Goal: Check status

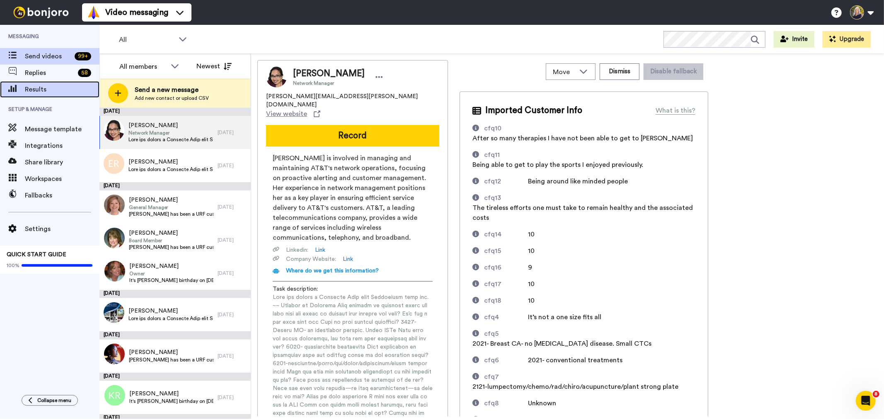
click at [50, 86] on span "Results" at bounding box center [62, 90] width 75 height 10
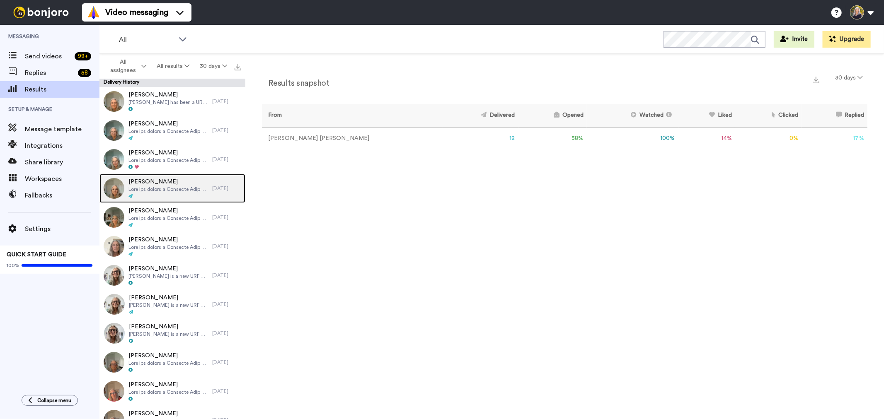
click at [173, 187] on span at bounding box center [168, 189] width 80 height 7
